Goal: Check status: Check status

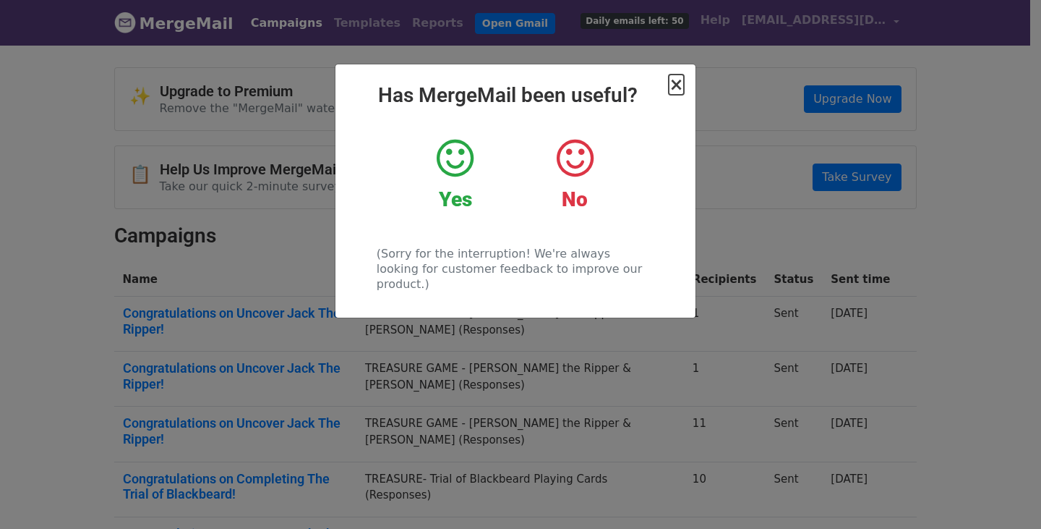
click at [679, 90] on span "×" at bounding box center [676, 84] width 14 height 20
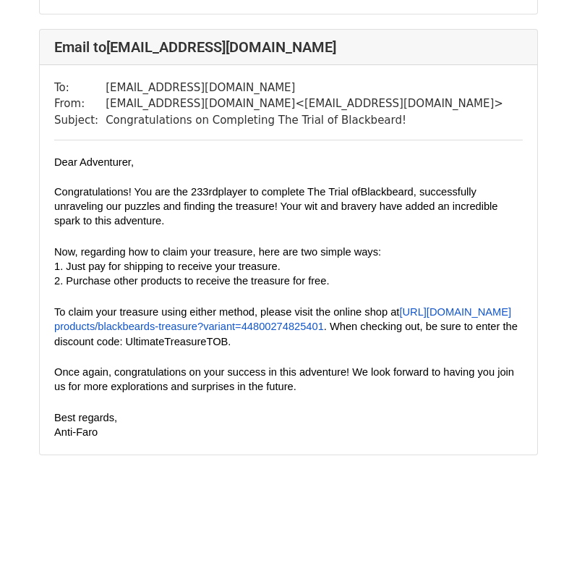
scroll to position [1789, 0]
